Goal: Transaction & Acquisition: Purchase product/service

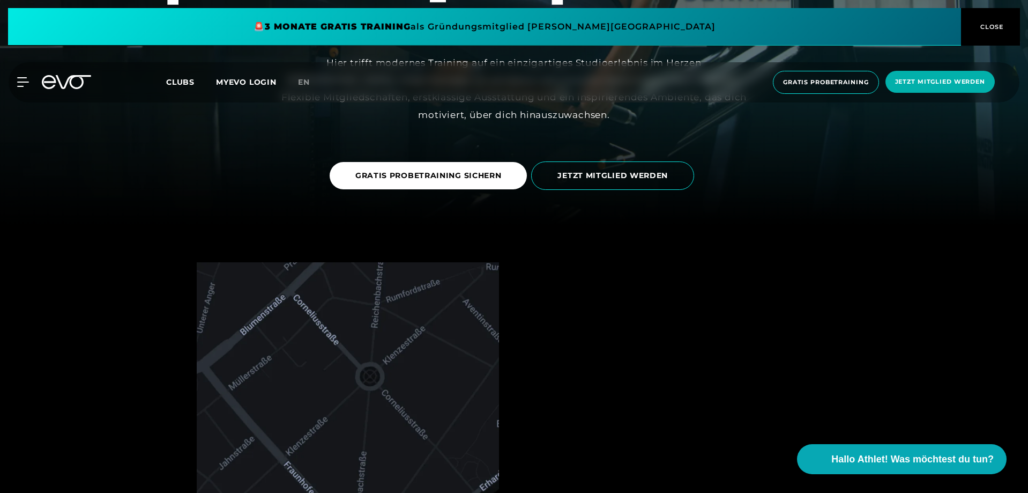
click at [990, 34] on button "CLOSE" at bounding box center [990, 27] width 59 height 38
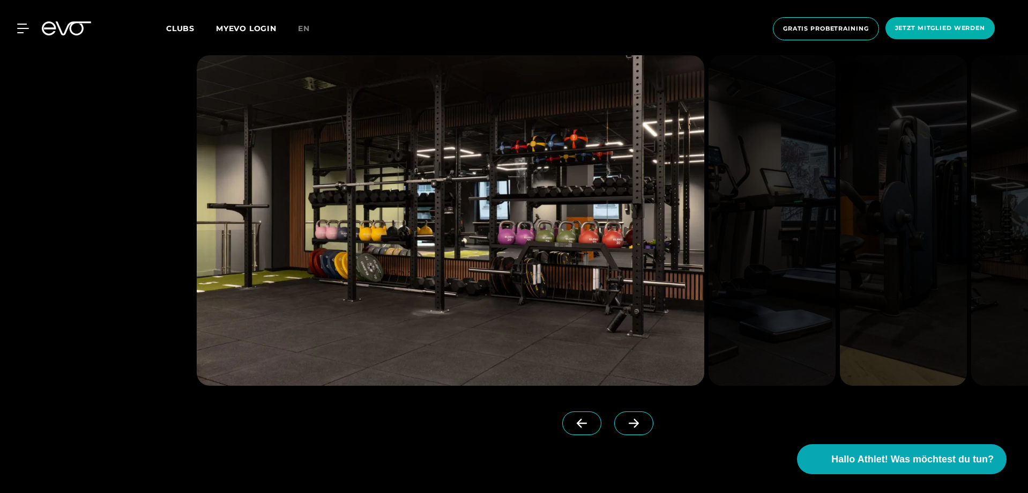
scroll to position [1340, 0]
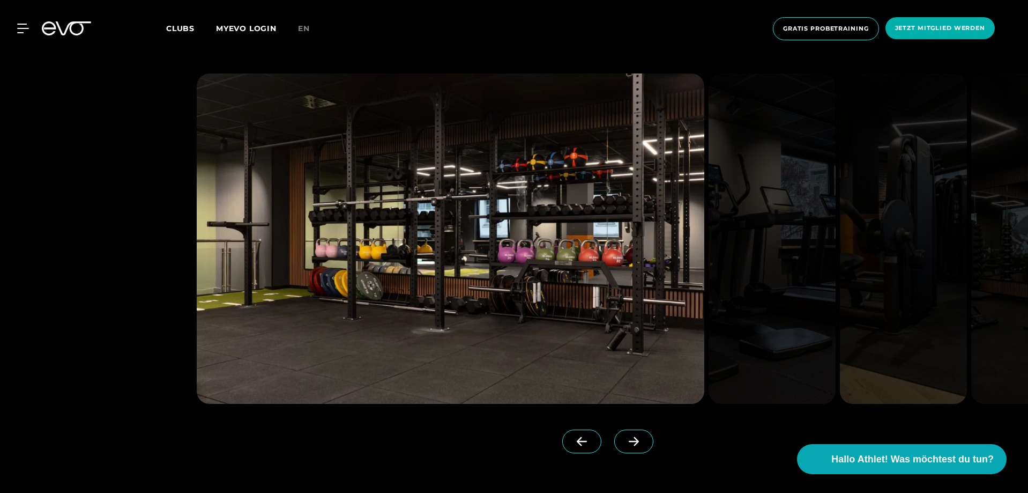
click at [641, 449] on div at bounding box center [514, 272] width 665 height 399
click at [620, 449] on span at bounding box center [633, 441] width 39 height 24
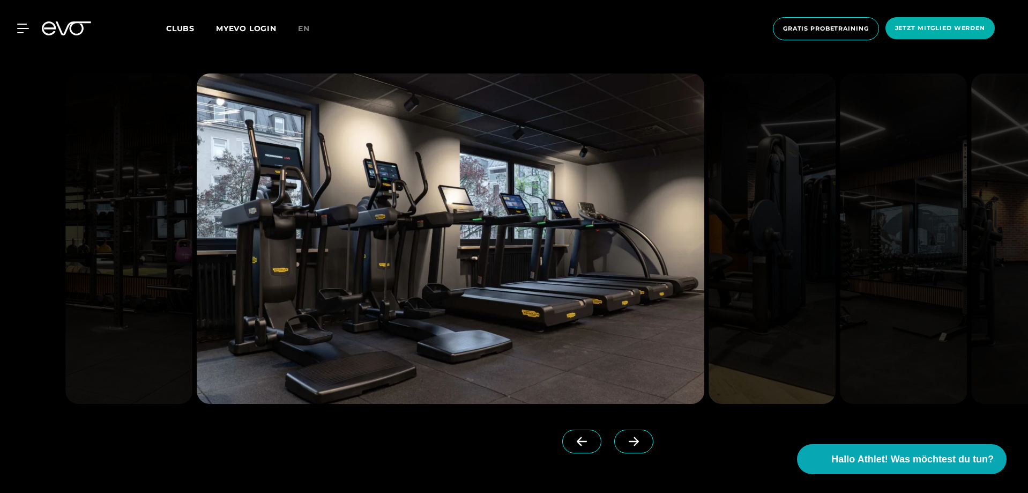
click at [615, 446] on span at bounding box center [633, 441] width 39 height 24
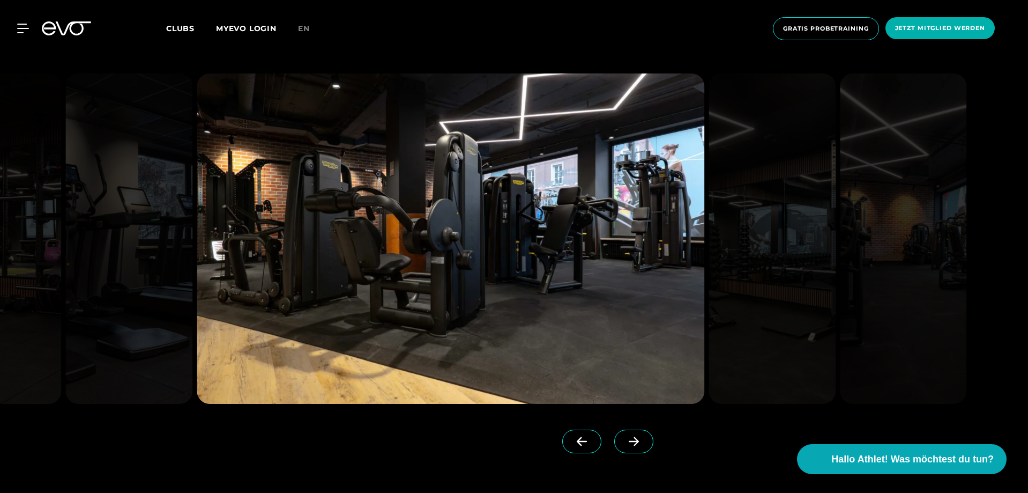
click at [615, 446] on span at bounding box center [633, 441] width 39 height 24
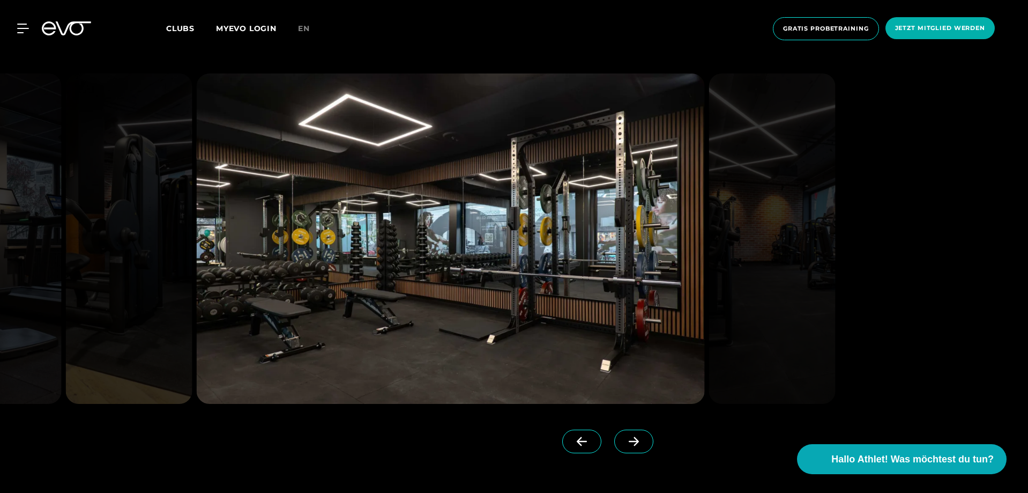
click at [615, 446] on span at bounding box center [633, 441] width 39 height 24
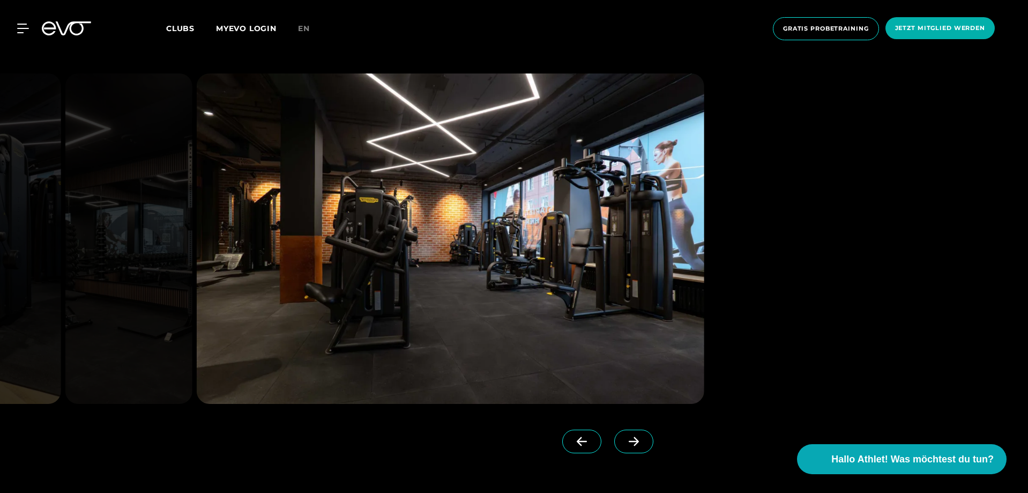
click at [615, 446] on span at bounding box center [633, 441] width 39 height 24
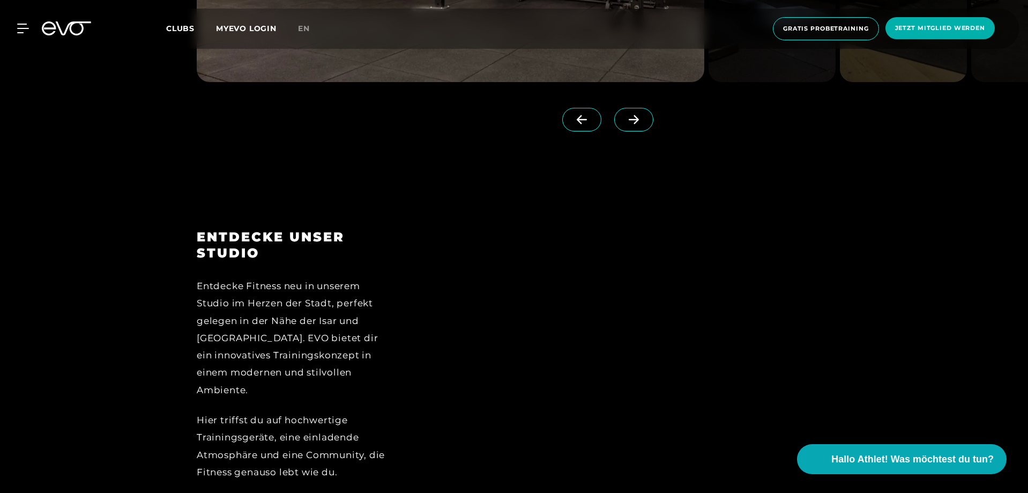
scroll to position [2037, 0]
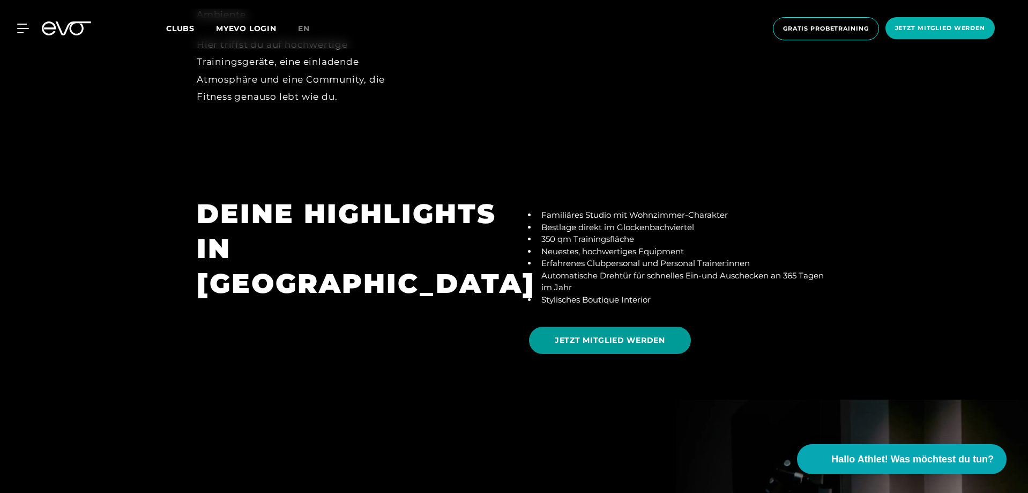
click at [586, 332] on span "JETZT MITGLIED WERDEN" at bounding box center [610, 339] width 162 height 27
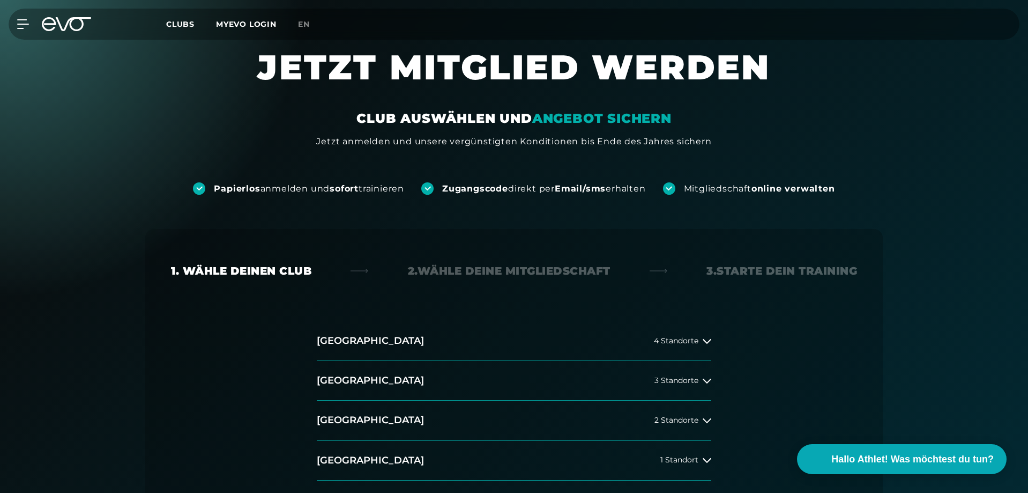
scroll to position [214, 0]
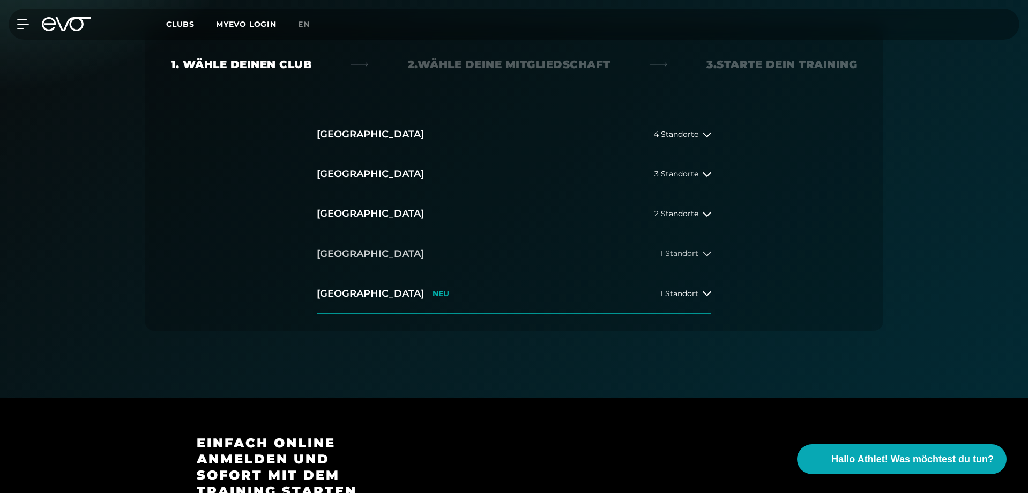
click at [687, 259] on button "[GEOGRAPHIC_DATA] 1 Standort" at bounding box center [514, 254] width 395 height 40
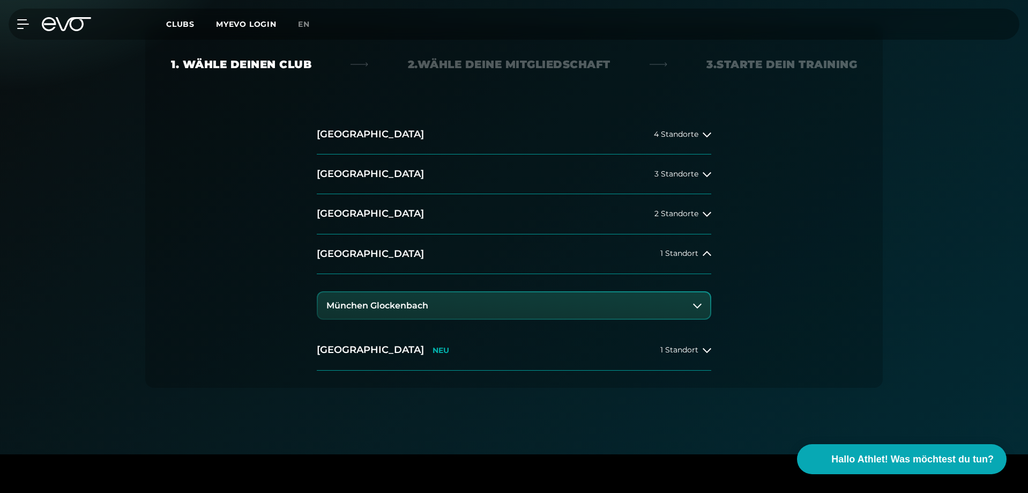
click at [627, 314] on button "München Glockenbach" at bounding box center [514, 305] width 392 height 27
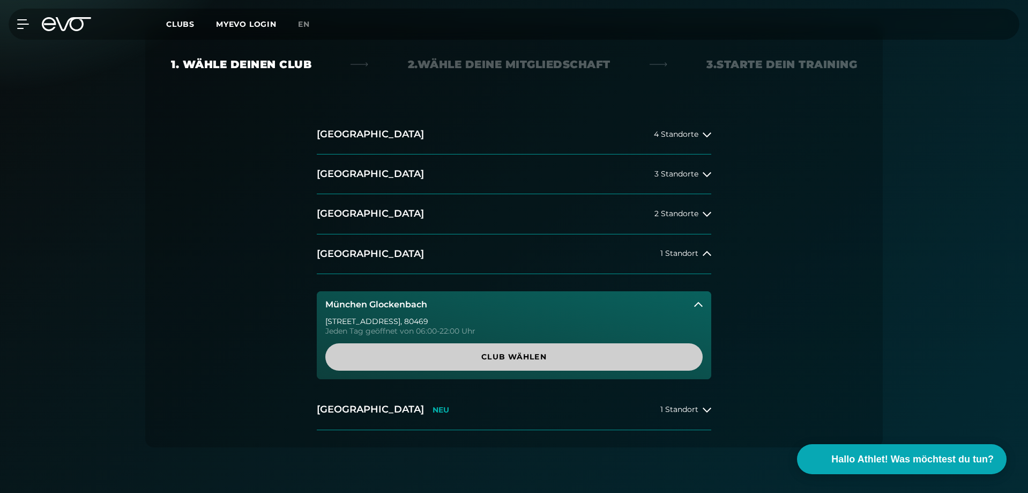
click at [589, 358] on span "Club wählen" at bounding box center [514, 356] width 326 height 11
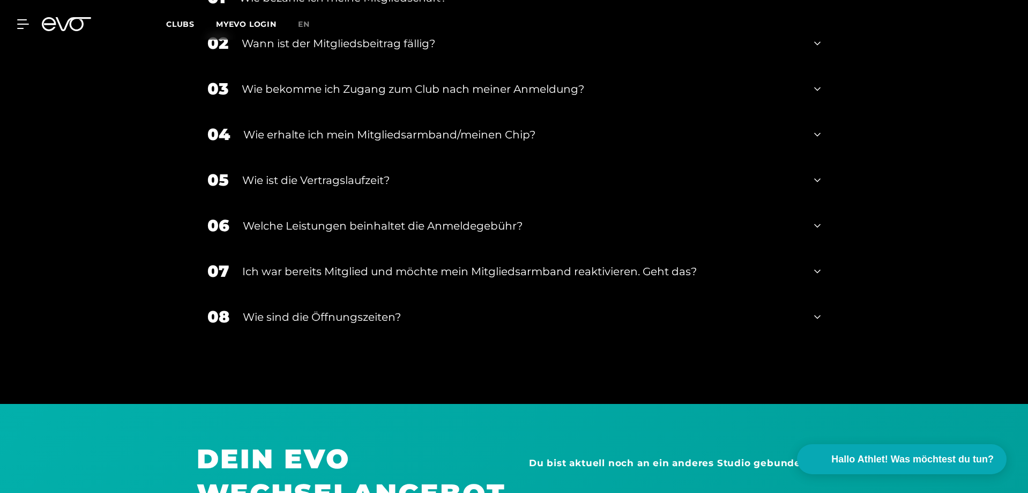
scroll to position [2006, 0]
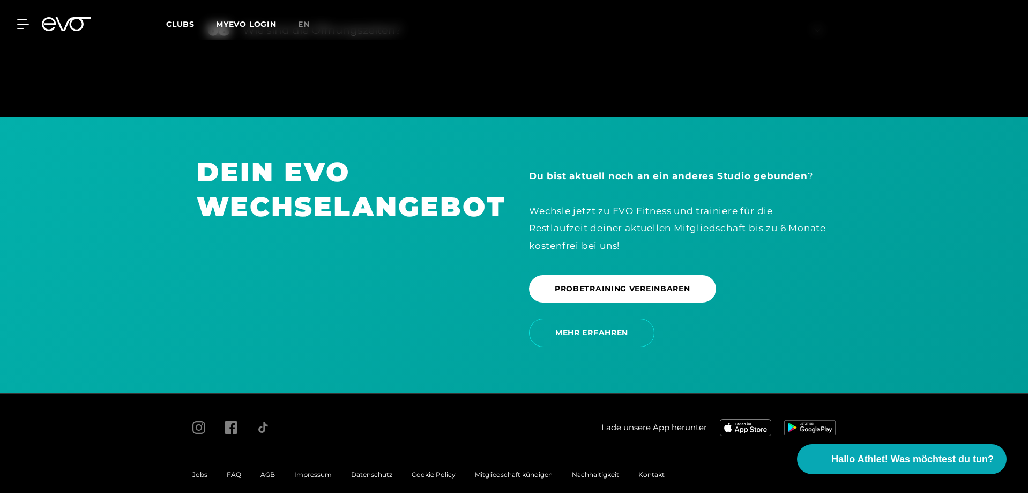
drag, startPoint x: 878, startPoint y: 298, endPoint x: 885, endPoint y: 305, distance: 9.9
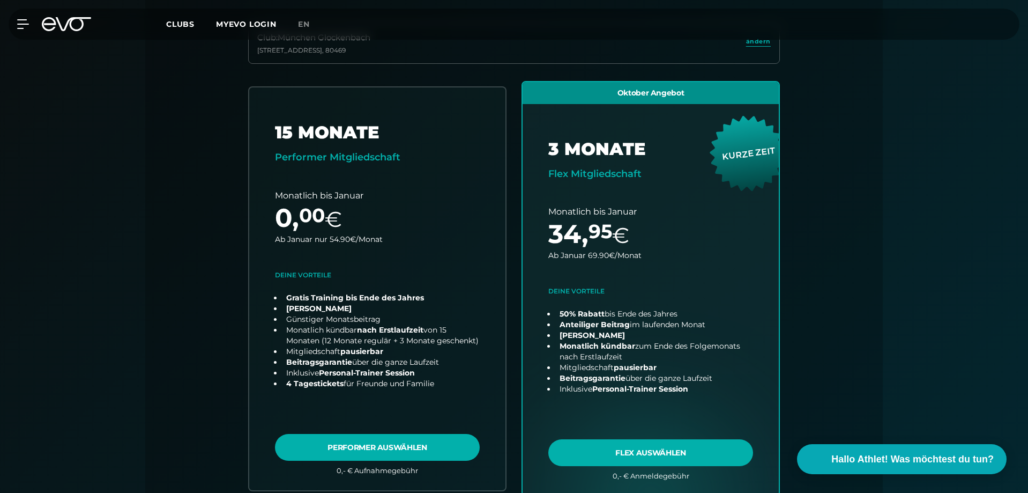
scroll to position [309, 0]
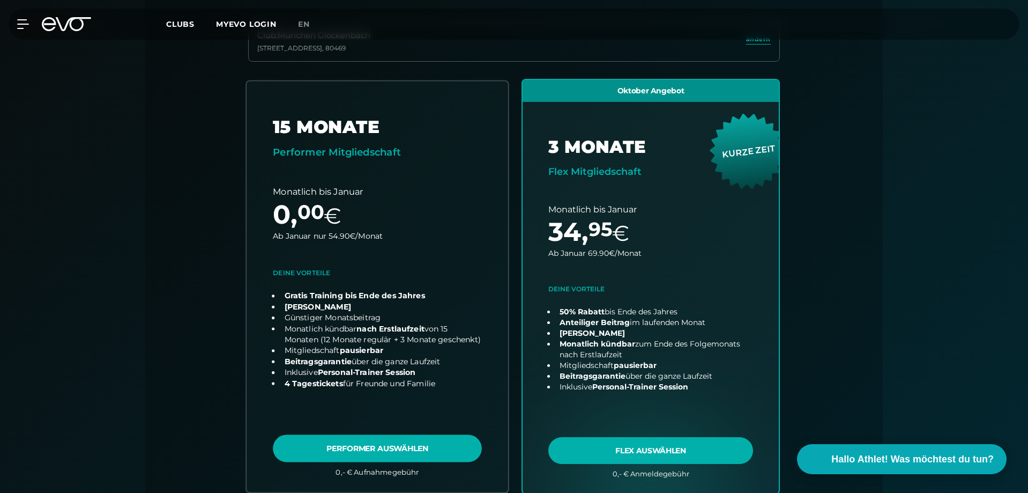
click at [330, 121] on link "choose plan" at bounding box center [378, 286] width 262 height 411
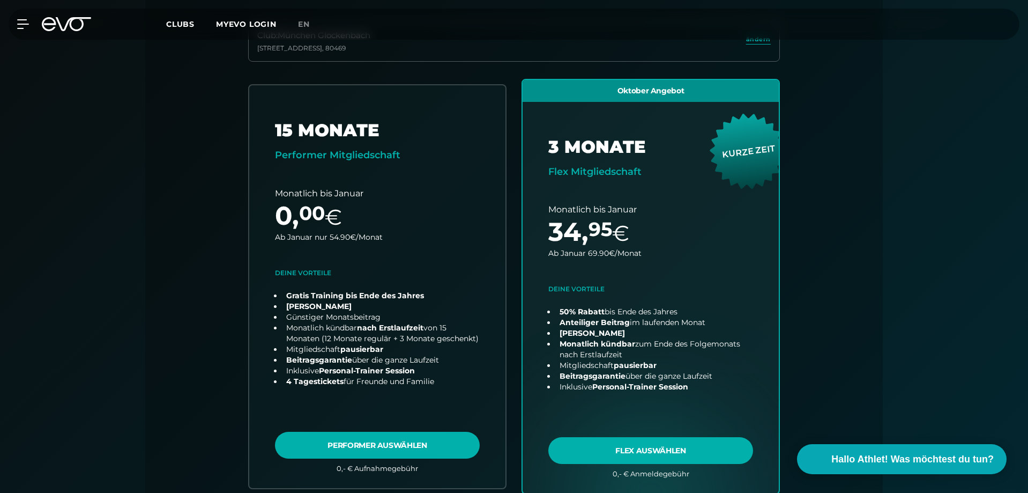
click at [944, 267] on div "Papierlos anmelden und sofort trainieren Zugangscode direkt per Email/sms erhal…" at bounding box center [514, 294] width 1028 height 894
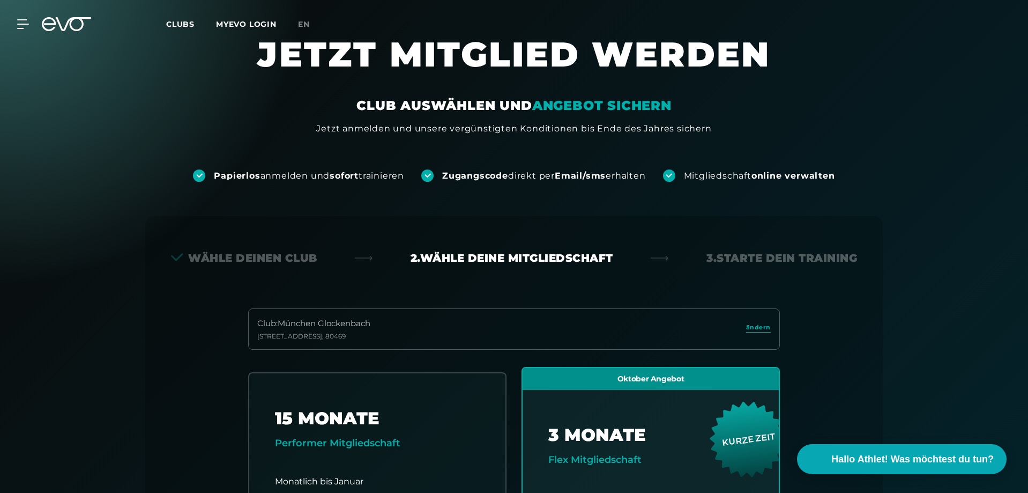
scroll to position [0, 0]
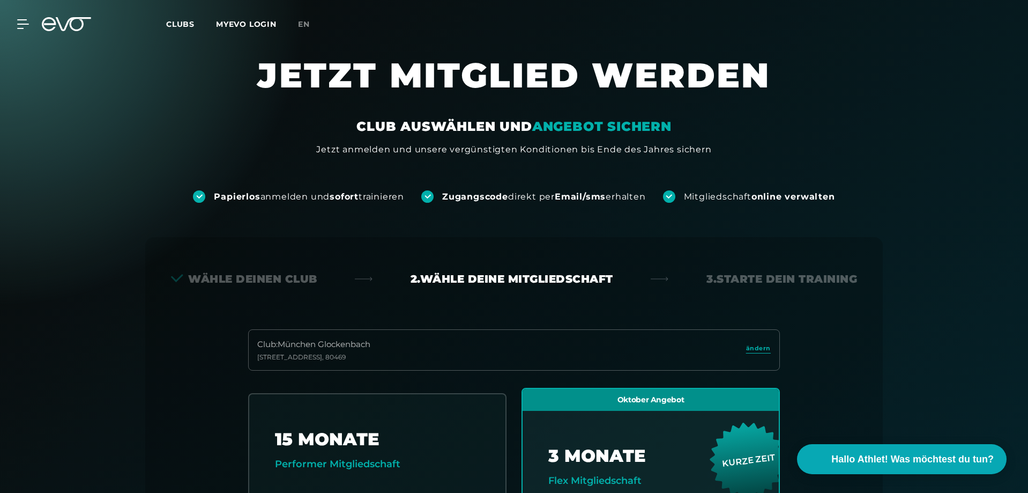
click at [195, 32] on div "MyEVO Login Über EVO Mitgliedschaften Probetraining TAGESPASS EVO Studios [GEOG…" at bounding box center [514, 24] width 1024 height 31
click at [173, 20] on span "Clubs" at bounding box center [180, 24] width 28 height 10
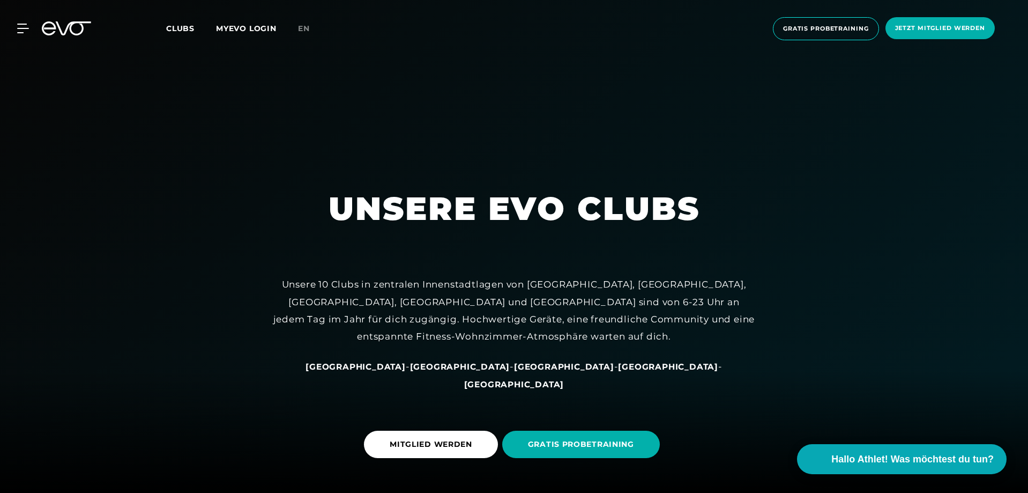
click at [618, 372] on span "[GEOGRAPHIC_DATA]" at bounding box center [668, 366] width 100 height 10
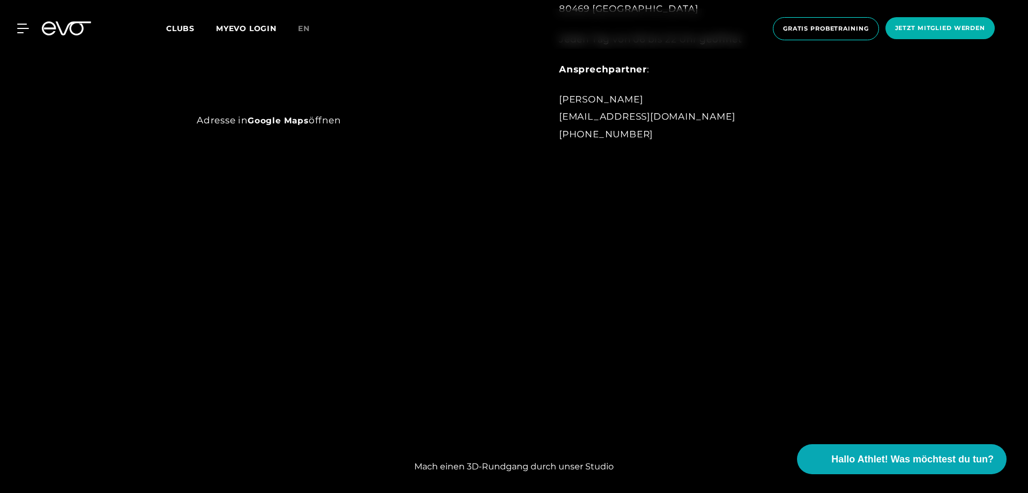
scroll to position [911, 0]
